Goal: Transaction & Acquisition: Purchase product/service

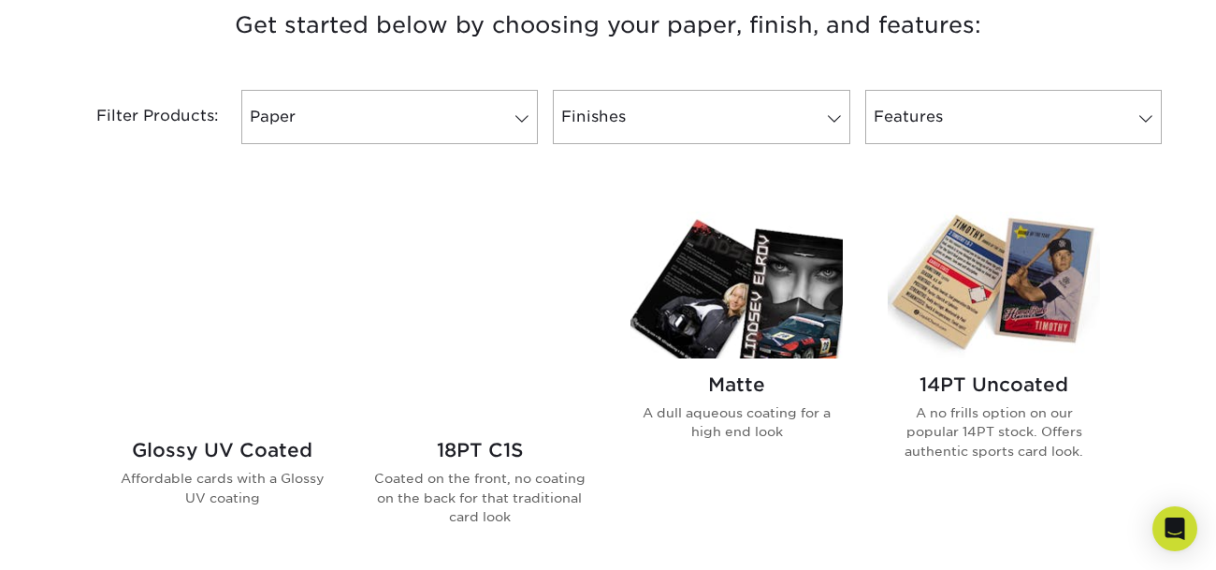
scroll to position [758, 0]
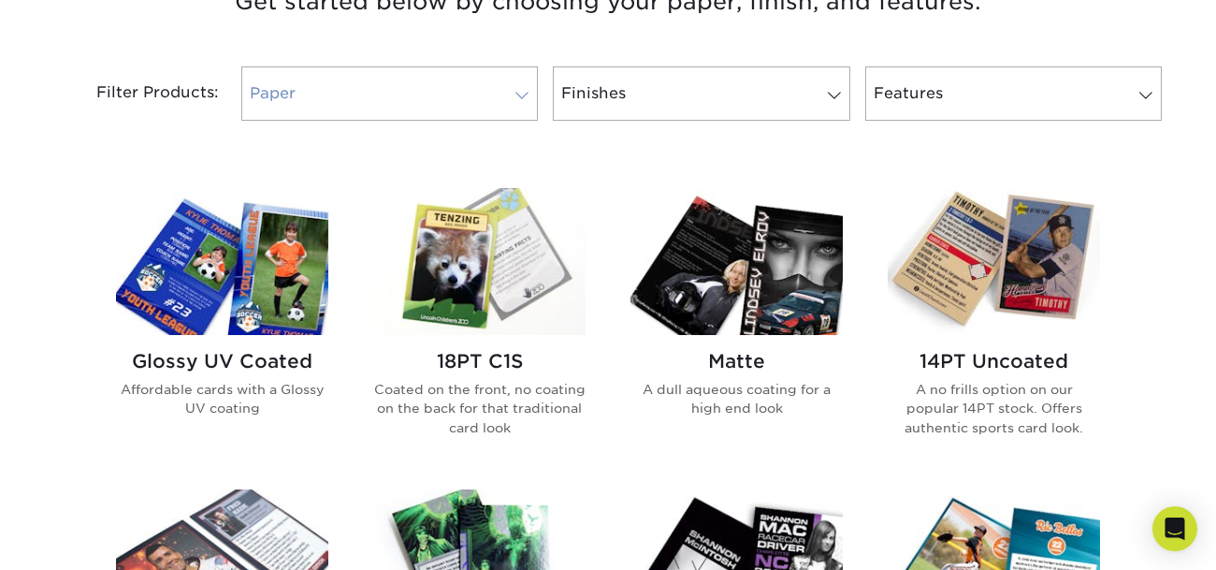
click at [405, 69] on link "Paper" at bounding box center [389, 93] width 297 height 54
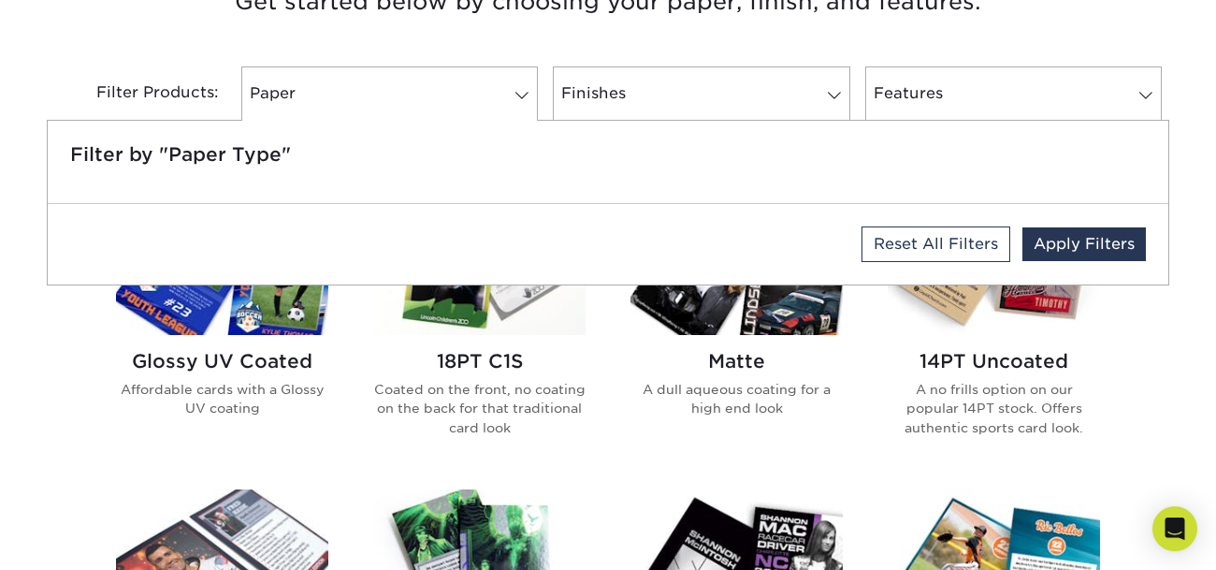
click at [76, 71] on div "Filter Products:" at bounding box center [140, 93] width 187 height 54
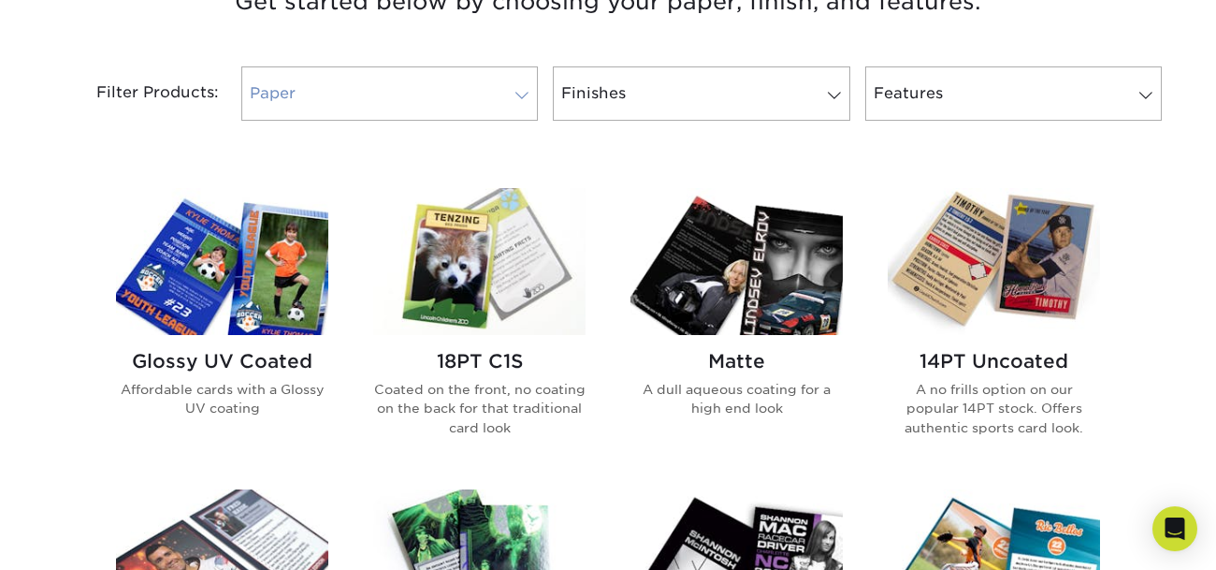
click at [356, 111] on link "Paper" at bounding box center [389, 93] width 297 height 54
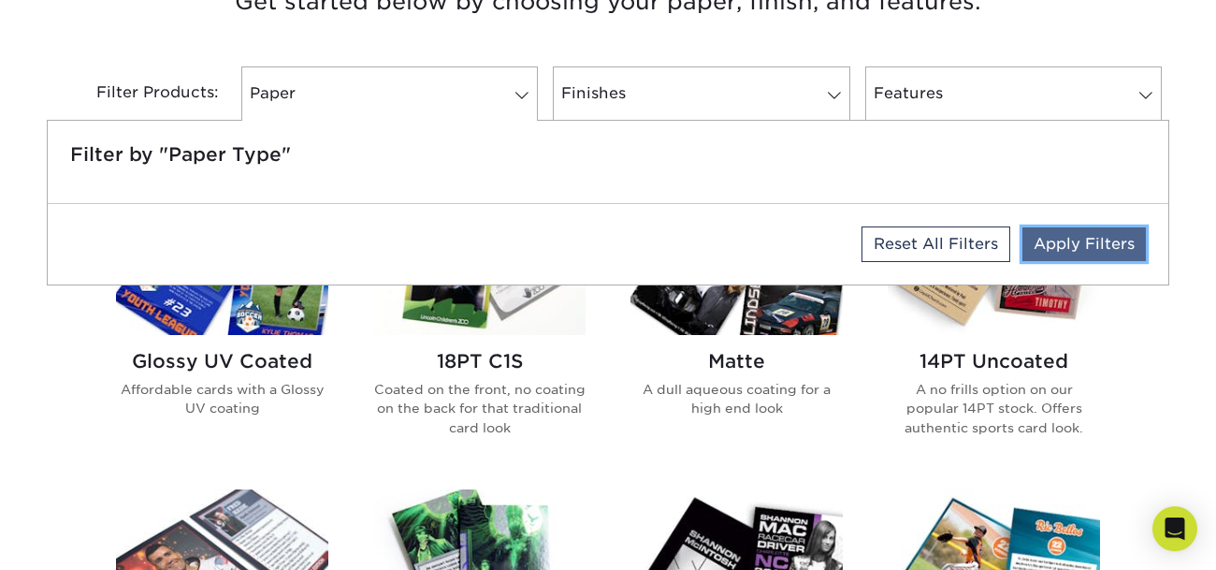
click at [1065, 237] on link "Apply Filters" at bounding box center [1083, 244] width 123 height 34
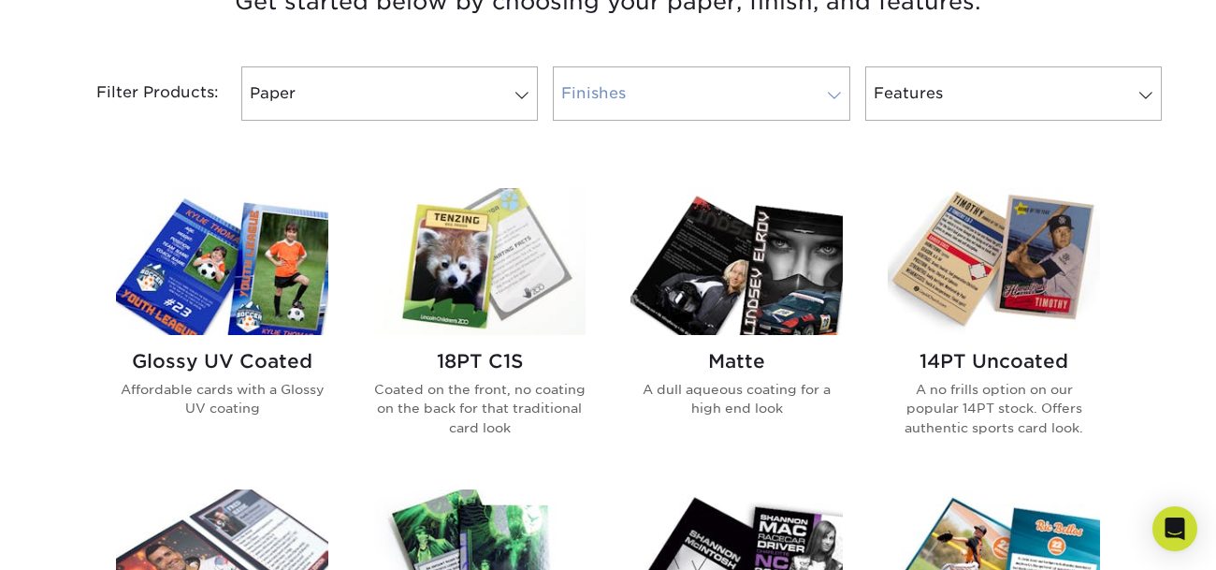
click at [775, 73] on link "Finishes" at bounding box center [701, 93] width 297 height 54
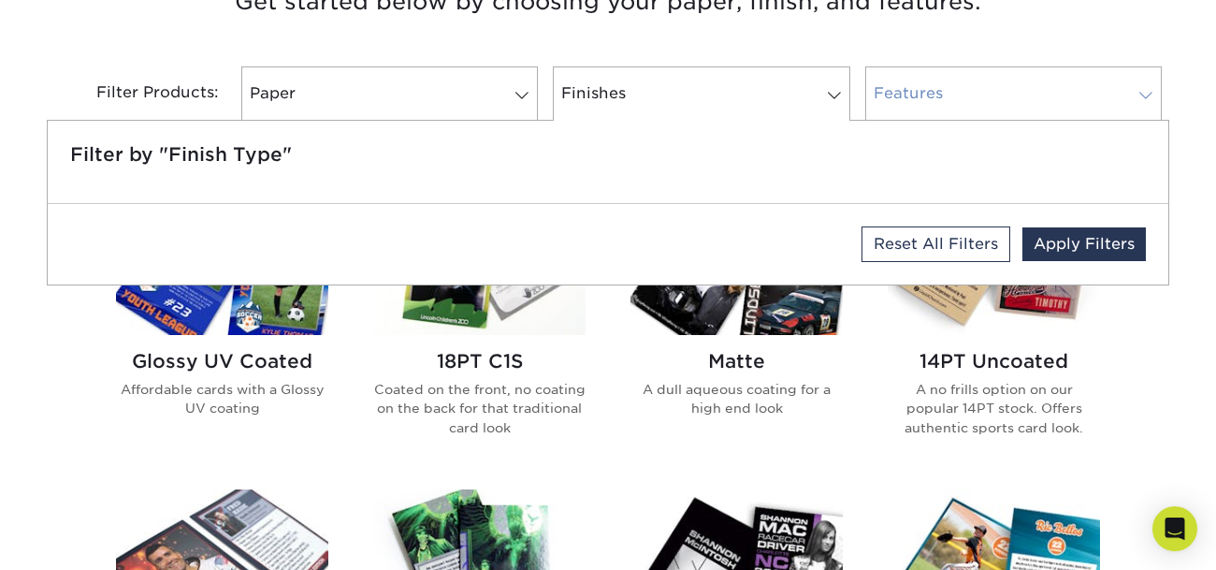
click at [928, 78] on link "Features" at bounding box center [1013, 93] width 297 height 54
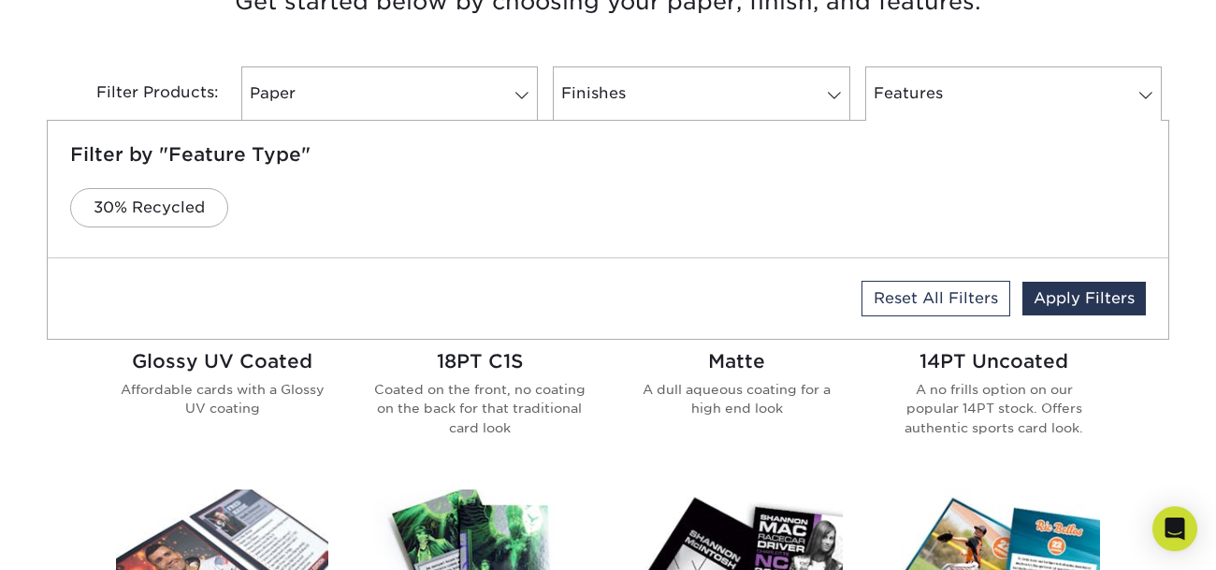
click at [988, 47] on div "Filter Products: Paper Filter by "Paper Type" Reset All Filters Apply Filters F…" at bounding box center [608, 105] width 1123 height 122
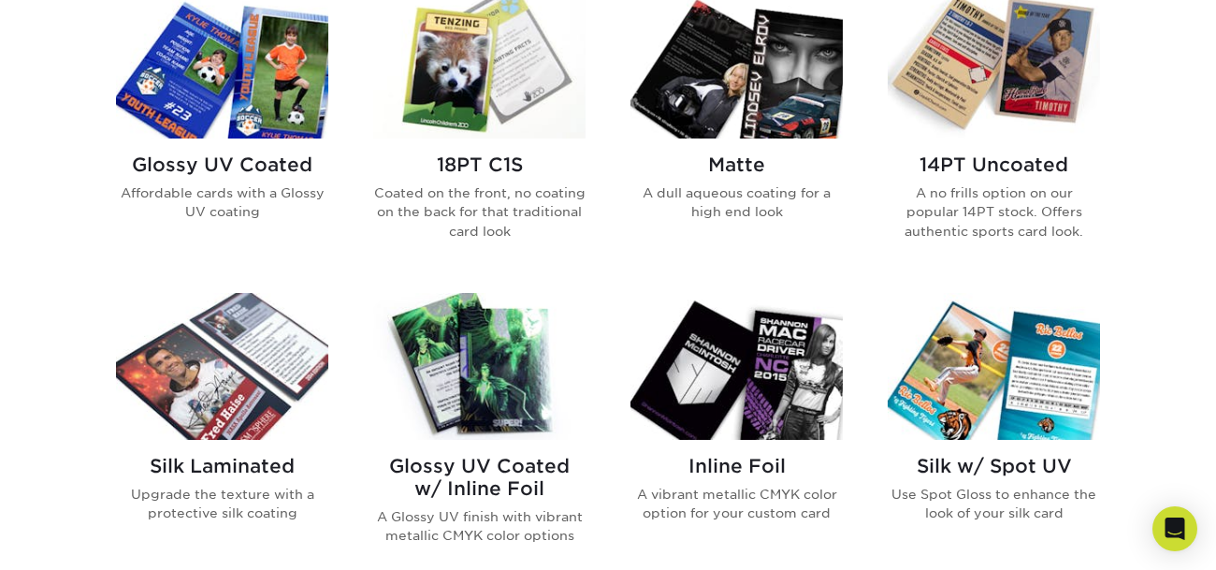
scroll to position [957, 0]
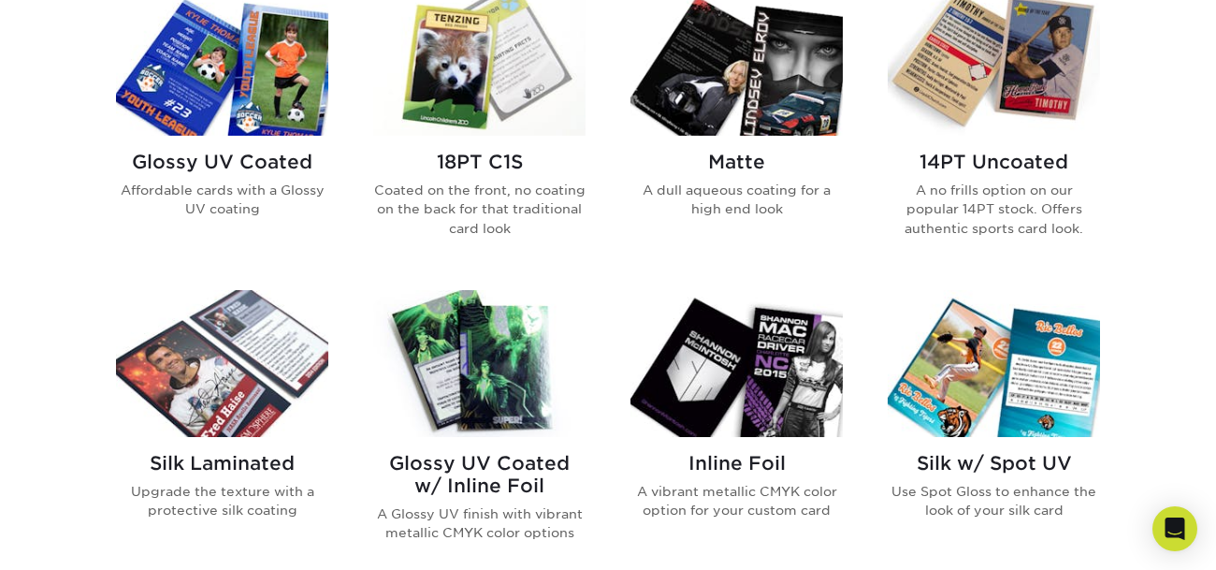
click at [752, 106] on img at bounding box center [736, 62] width 212 height 147
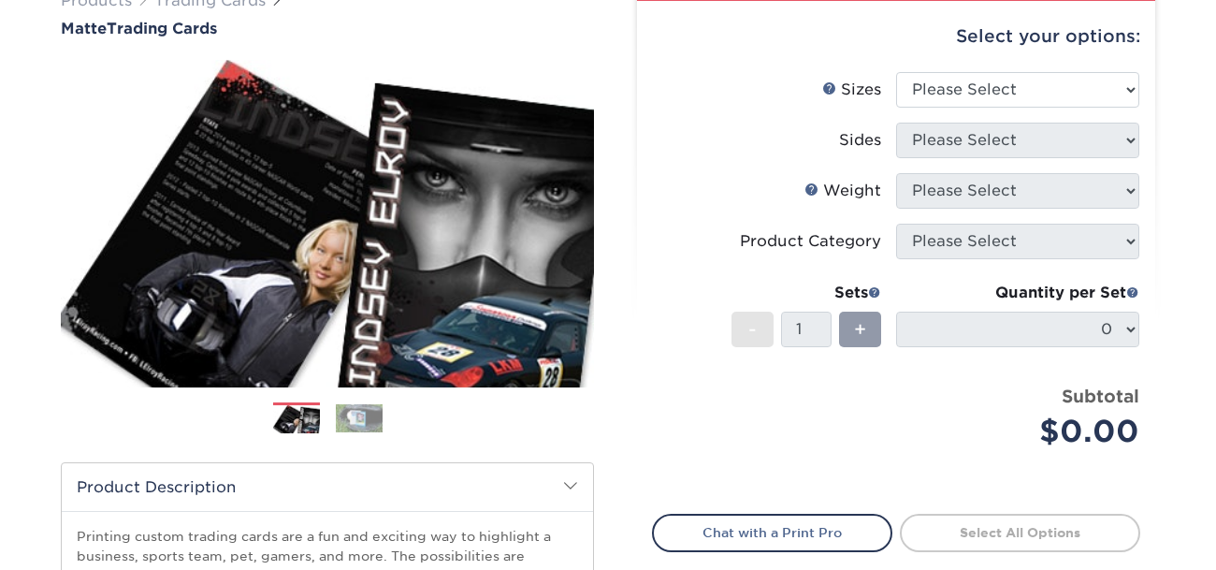
scroll to position [152, 0]
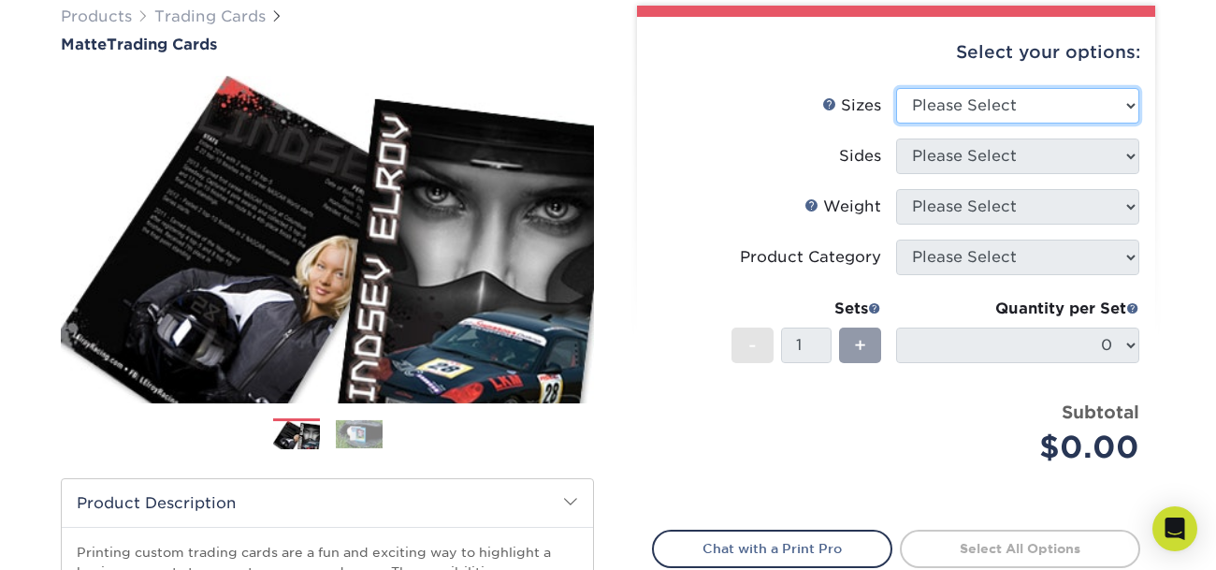
click at [938, 110] on select "Please Select 2.5" x 3.5"" at bounding box center [1017, 106] width 243 height 36
select select "2.50x3.50"
click at [896, 88] on select "Please Select 2.5" x 3.5"" at bounding box center [1017, 106] width 243 height 36
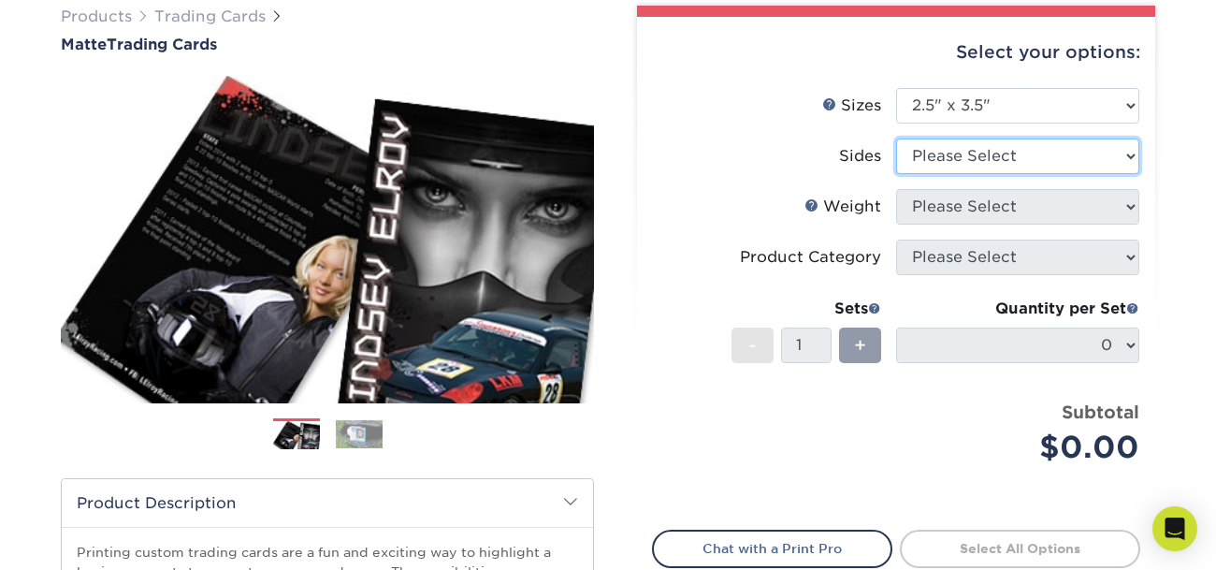
click at [963, 156] on select "Please Select Print Both Sides Print Front Only" at bounding box center [1017, 156] width 243 height 36
click at [994, 146] on select "Please Select Print Both Sides Print Front Only" at bounding box center [1017, 156] width 243 height 36
select select "13abbda7-1d64-4f25-8bb2-c179b224825d"
click at [896, 138] on select "Please Select Print Both Sides Print Front Only" at bounding box center [1017, 156] width 243 height 36
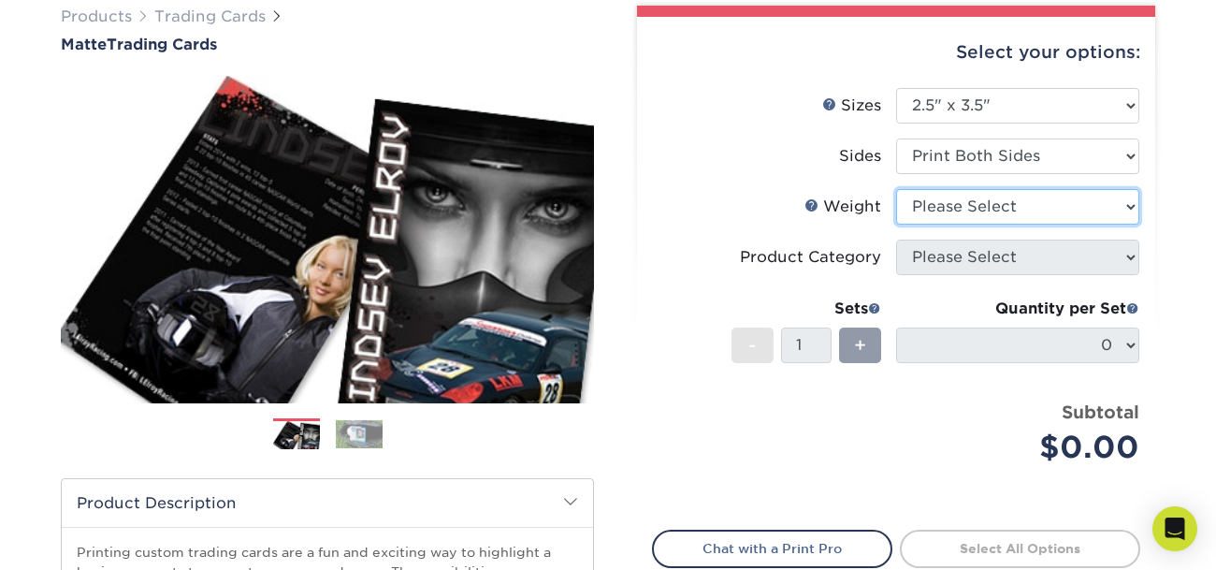
click at [992, 210] on select "Please Select 16PT 14PT" at bounding box center [1017, 207] width 243 height 36
select select "16PT"
click at [896, 189] on select "Please Select 16PT 14PT" at bounding box center [1017, 207] width 243 height 36
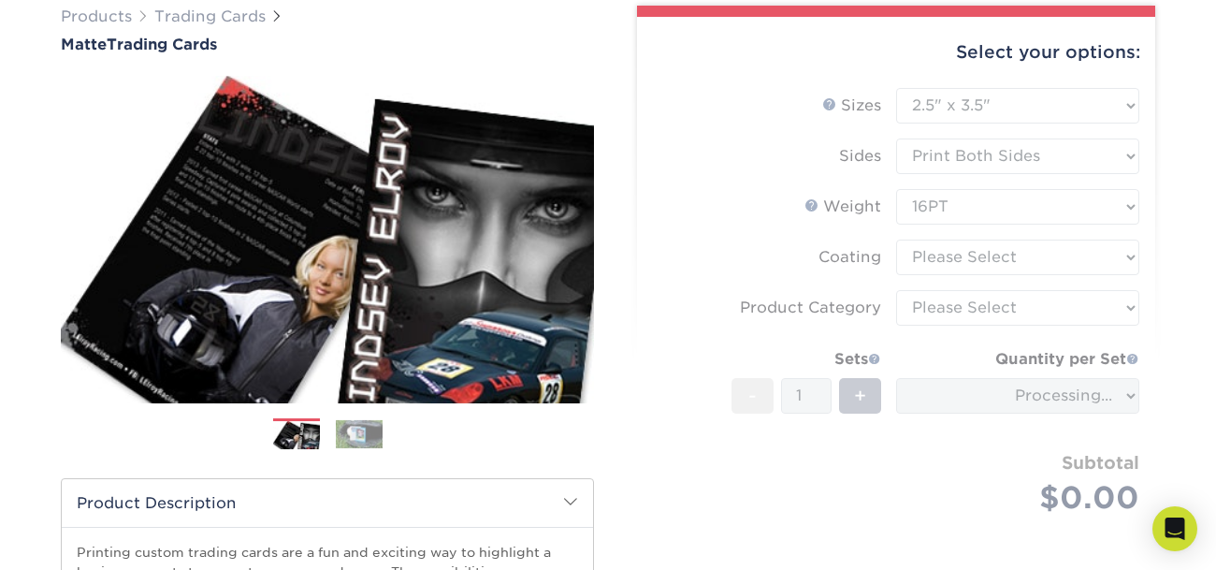
click at [989, 255] on form "Sizes Help Sizes Please Select 2.5" x 3.5" Sides Please Select 16PT - 1" at bounding box center [896, 323] width 488 height 471
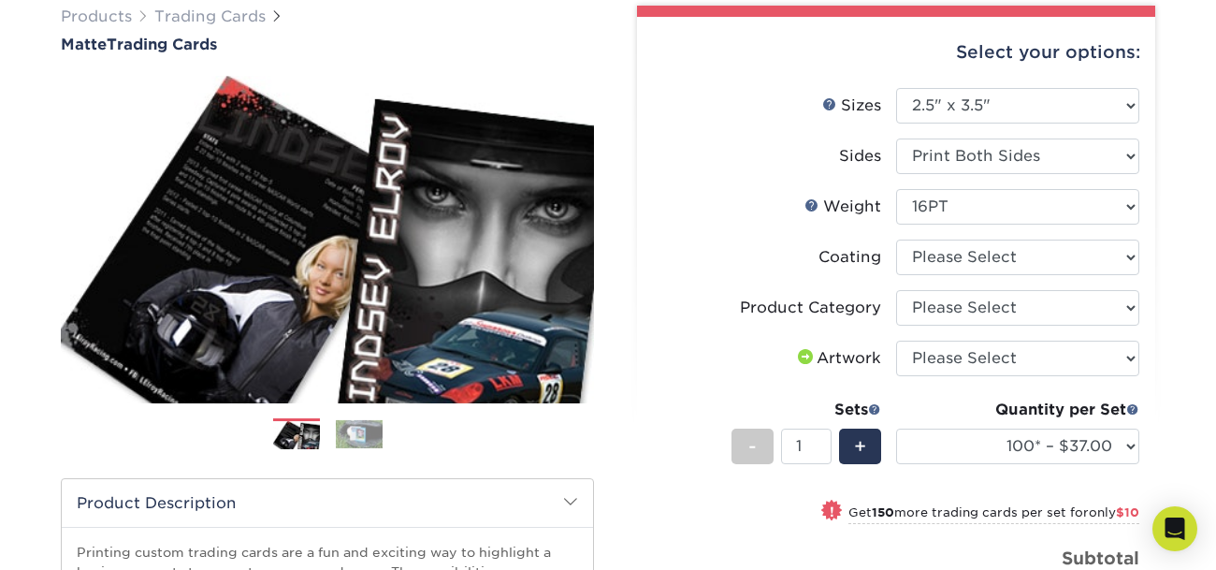
click at [753, 193] on label "Weight Help Weight" at bounding box center [774, 207] width 243 height 36
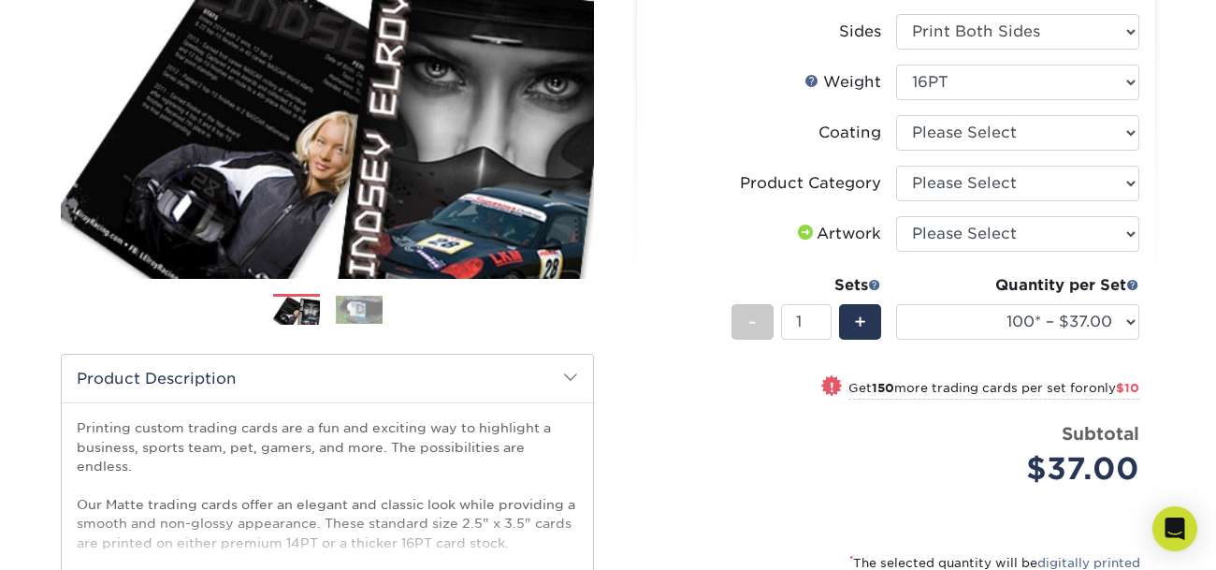
scroll to position [278, 0]
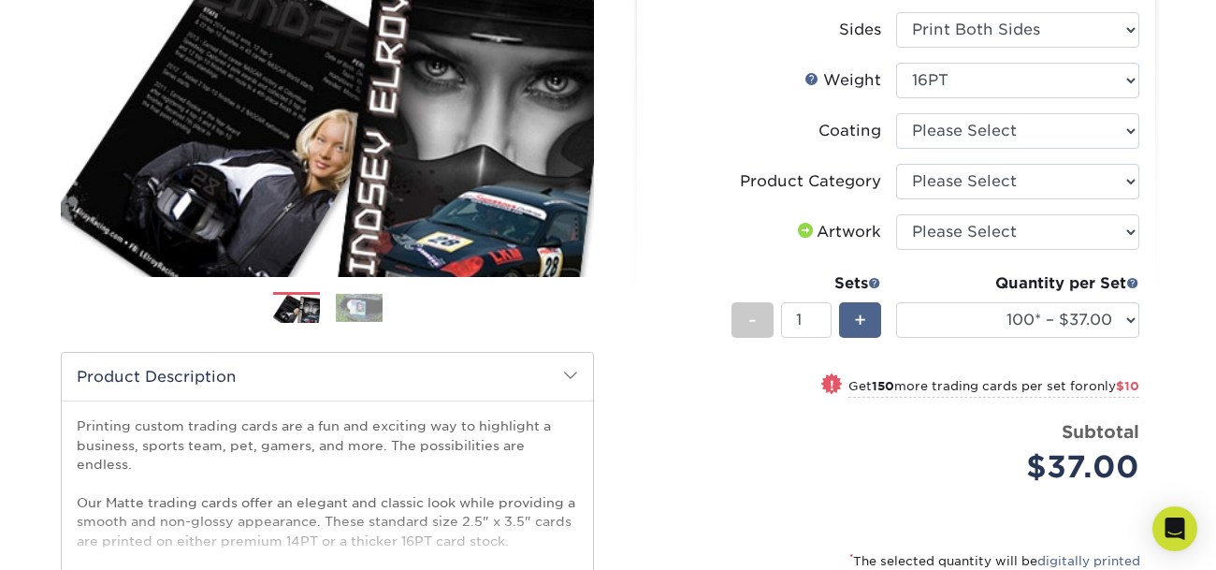
click at [856, 306] on span "+" at bounding box center [860, 320] width 12 height 28
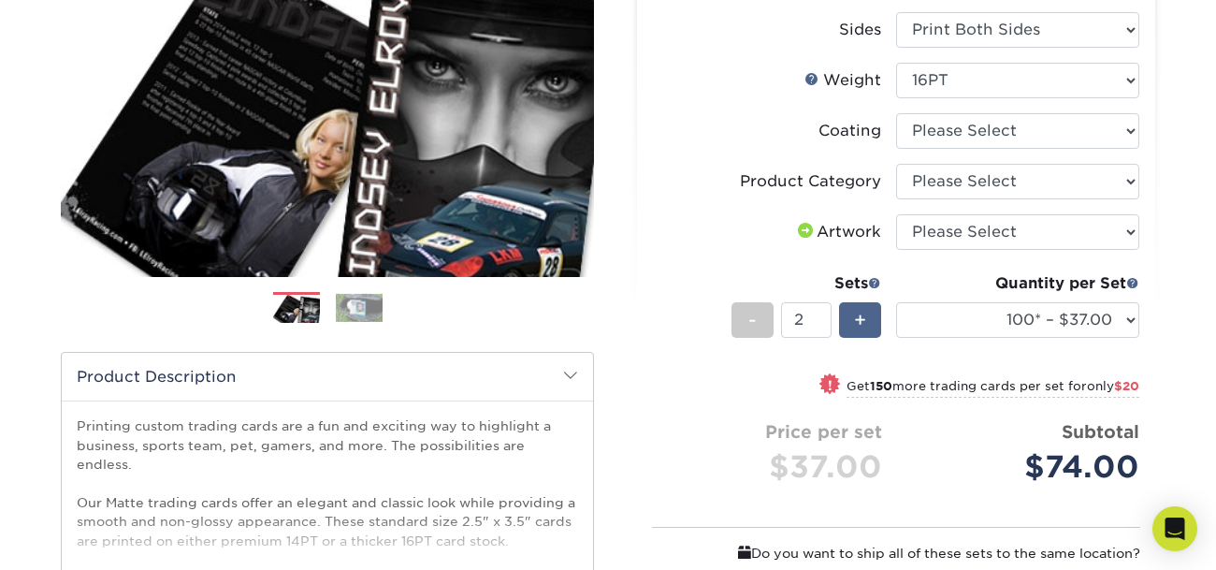
click at [856, 306] on span "+" at bounding box center [860, 320] width 12 height 28
click at [733, 320] on div "-" at bounding box center [752, 320] width 42 height 36
type input "1"
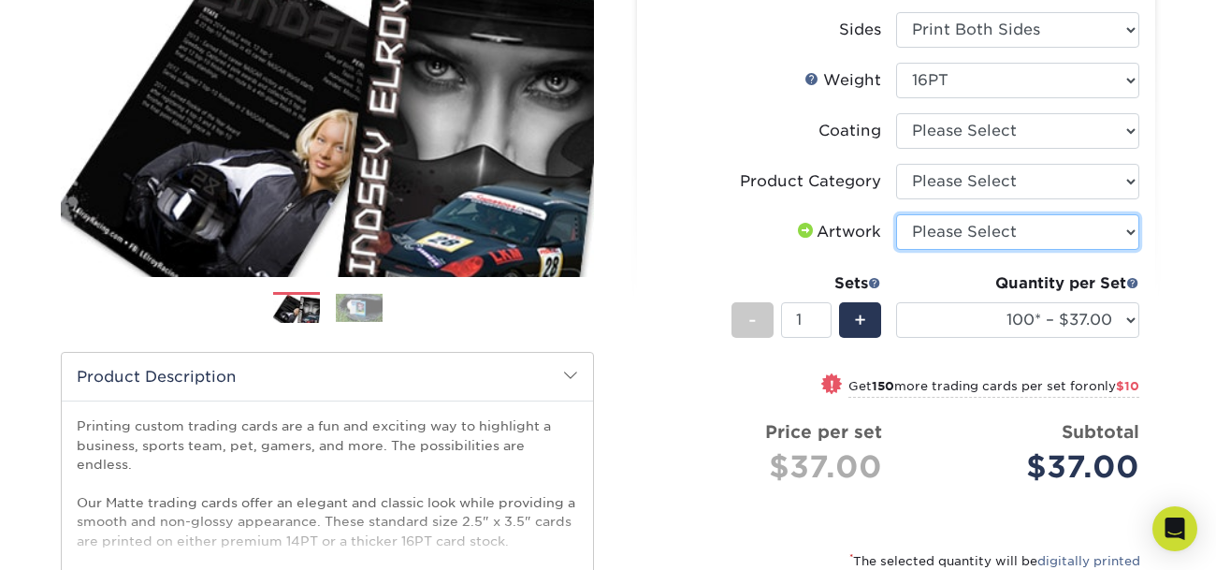
click at [1016, 225] on select "Please Select I will upload files I need a design - $100" at bounding box center [1017, 232] width 243 height 36
select select "upload"
click at [896, 214] on select "Please Select I will upload files I need a design - $100" at bounding box center [1017, 232] width 243 height 36
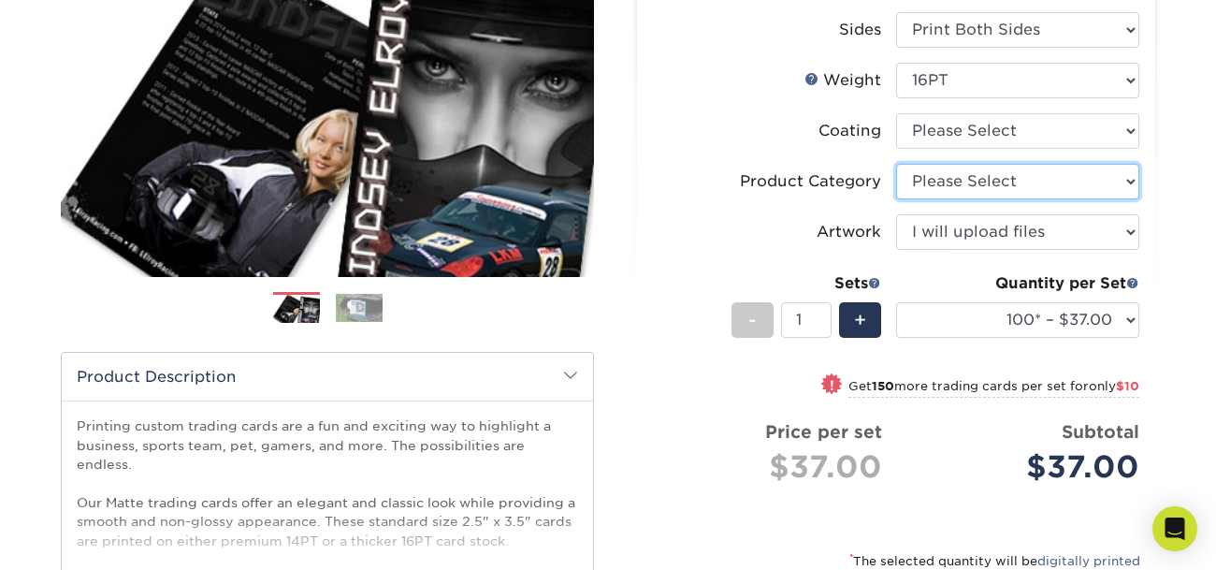
click at [1055, 190] on select "Please Select Trading Cards" at bounding box center [1017, 182] width 243 height 36
select select "c2f9bce9-36c2-409d-b101-c29d9d031e18"
click at [896, 164] on select "Please Select Trading Cards" at bounding box center [1017, 182] width 243 height 36
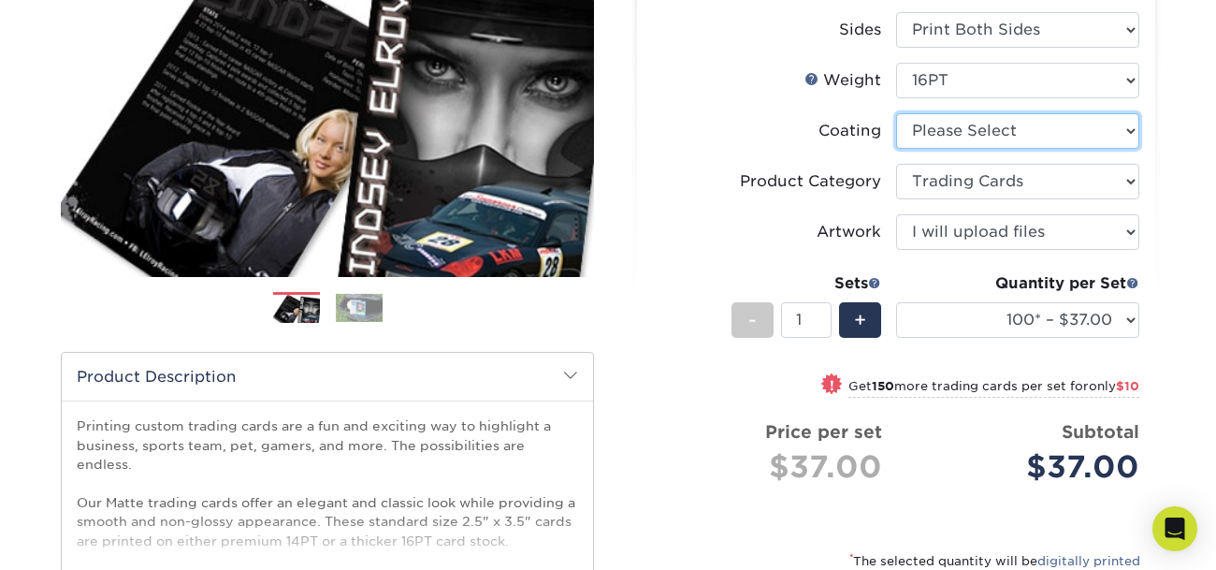
click at [1056, 123] on select at bounding box center [1017, 131] width 243 height 36
select select "121bb7b5-3b4d-429f-bd8d-bbf80e953313"
click at [896, 113] on select at bounding box center [1017, 131] width 243 height 36
select select "-1"
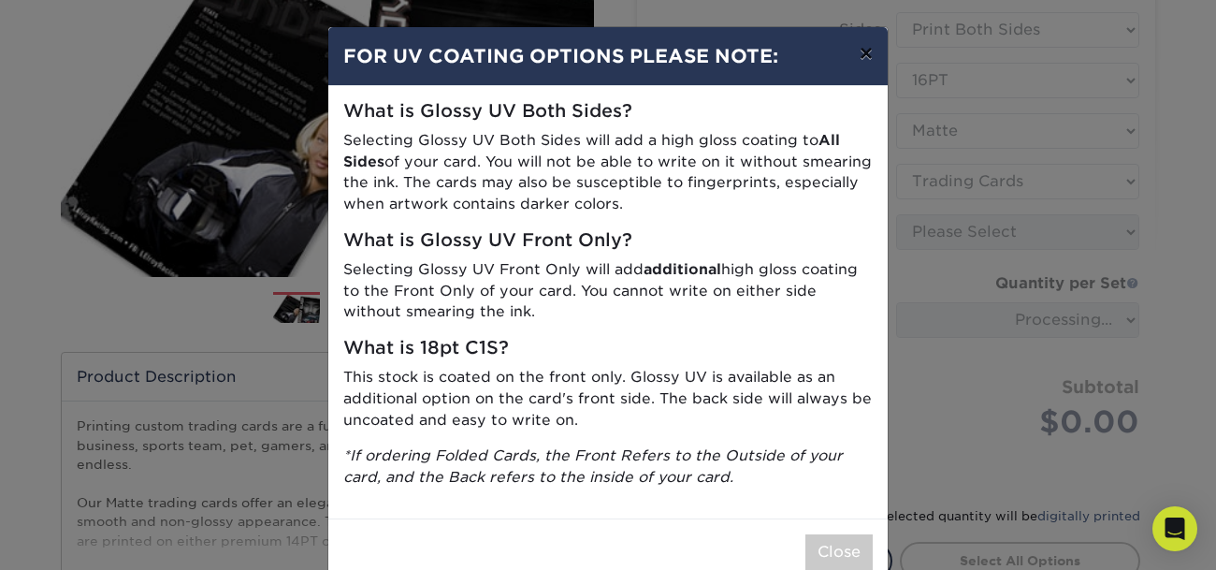
click at [858, 47] on button "×" at bounding box center [866, 53] width 43 height 52
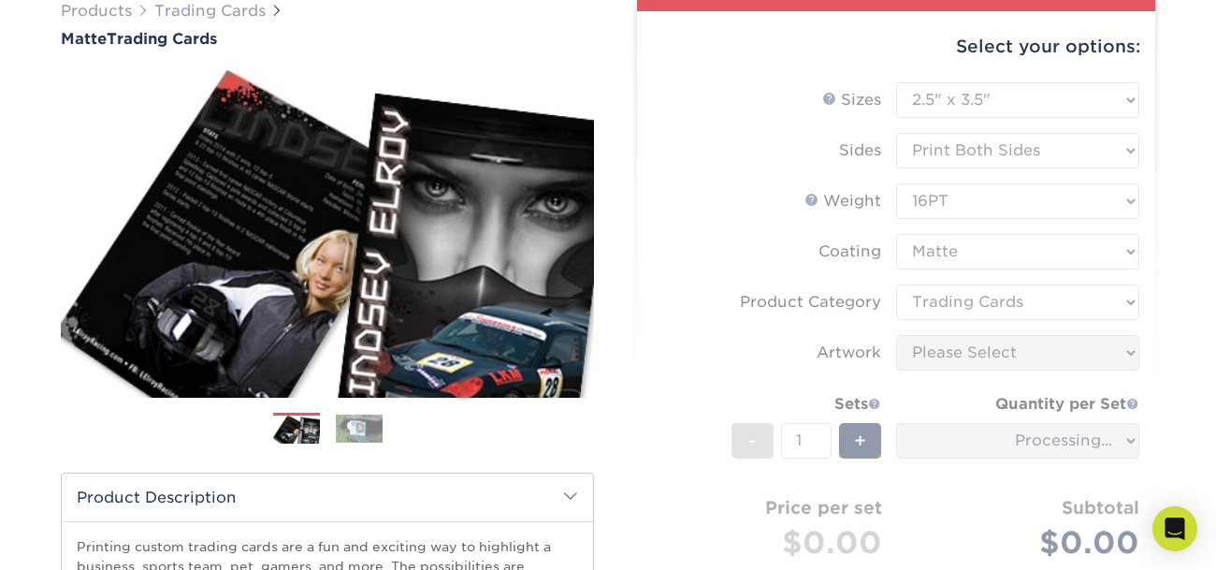
scroll to position [154, 0]
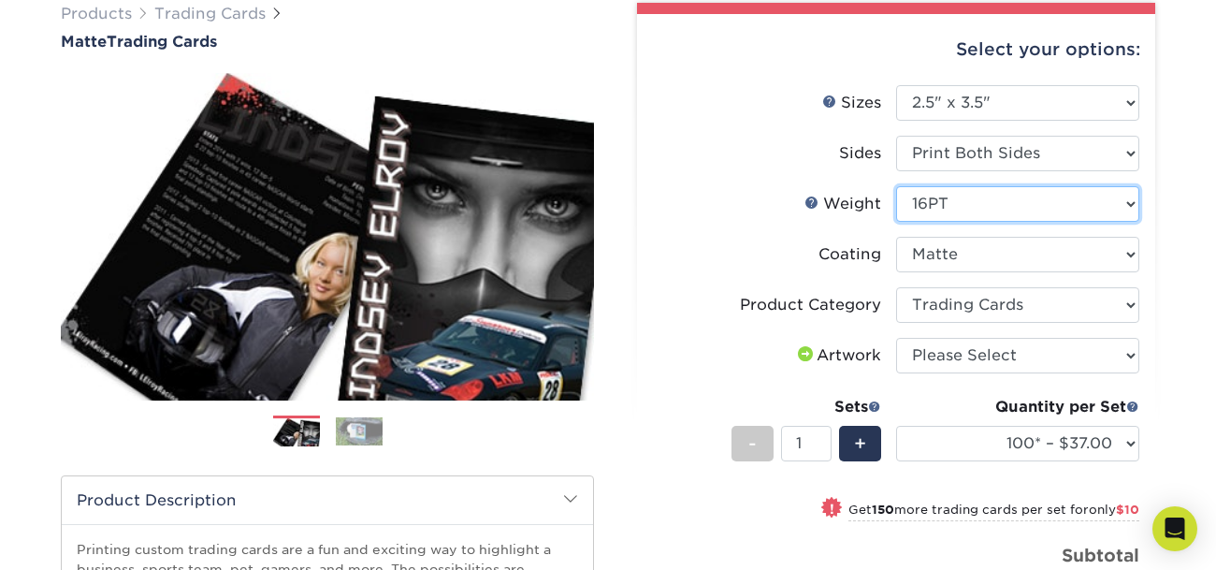
click at [1049, 206] on select "Please Select 16PT 14PT" at bounding box center [1017, 204] width 243 height 36
select select "14PT"
click at [896, 186] on select "Please Select 16PT 14PT" at bounding box center [1017, 204] width 243 height 36
select select "-1"
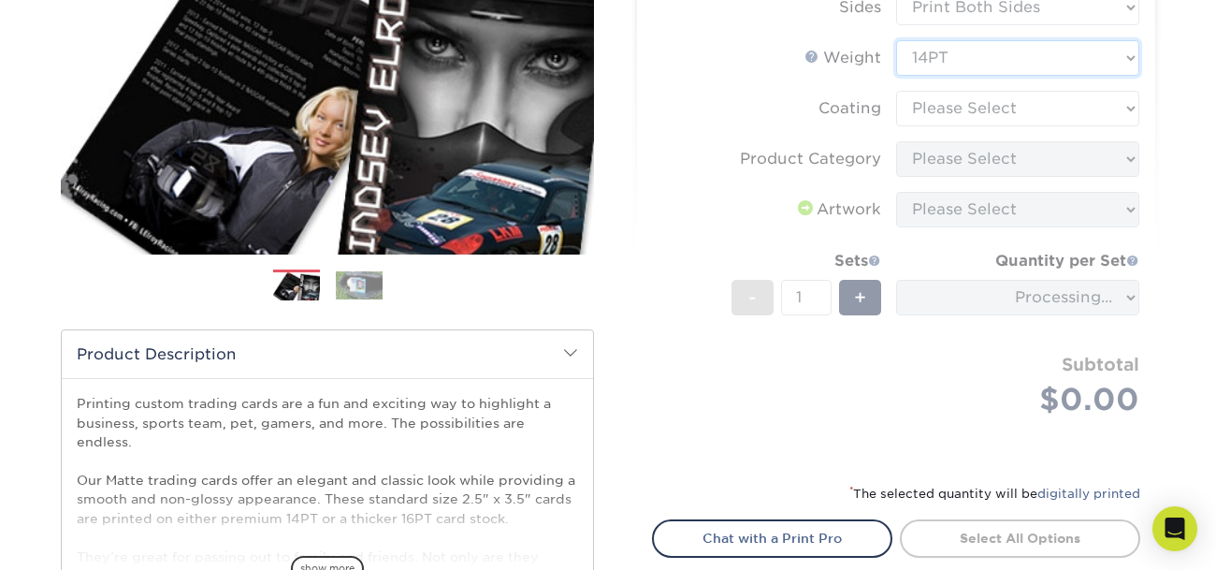
scroll to position [305, 0]
